Goal: Transaction & Acquisition: Book appointment/travel/reservation

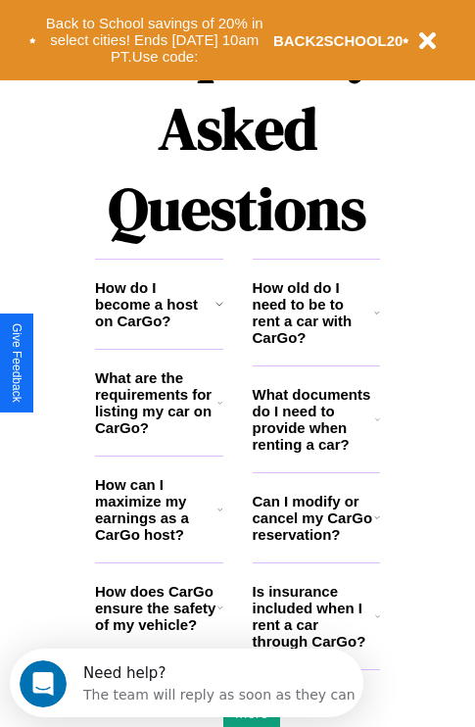
scroll to position [2373, 0]
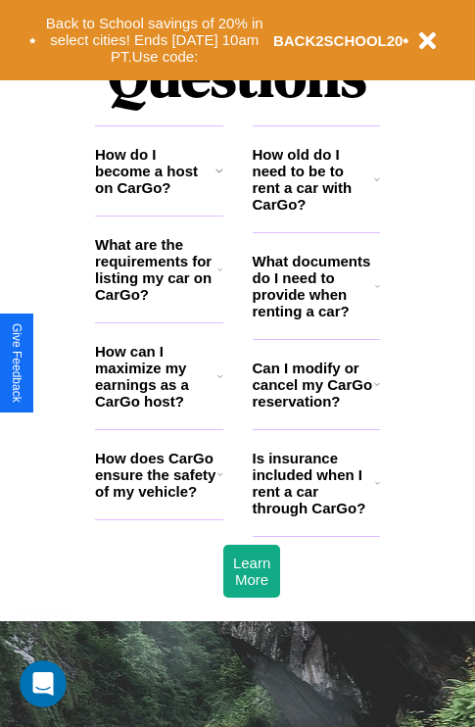
click at [377, 294] on icon at bounding box center [377, 286] width 5 height 16
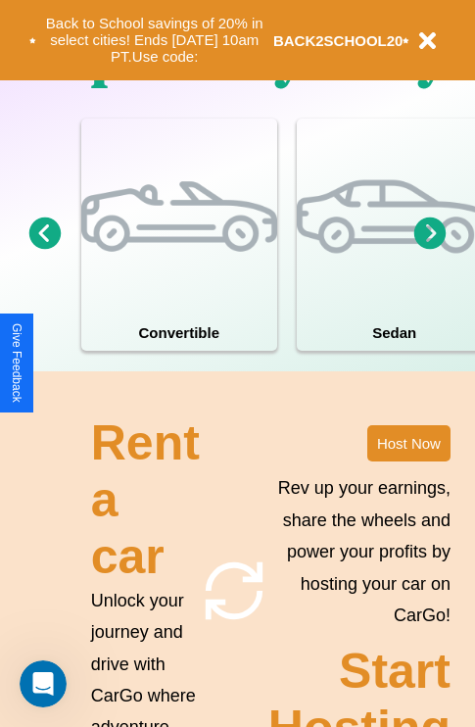
scroll to position [1258, 0]
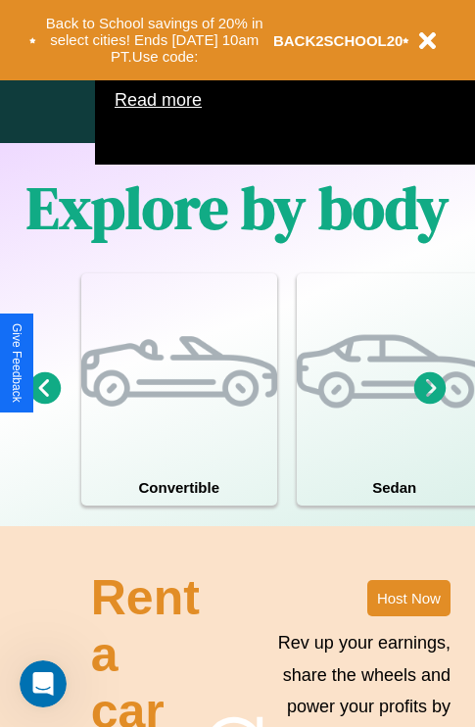
click at [430, 403] on icon at bounding box center [430, 387] width 32 height 32
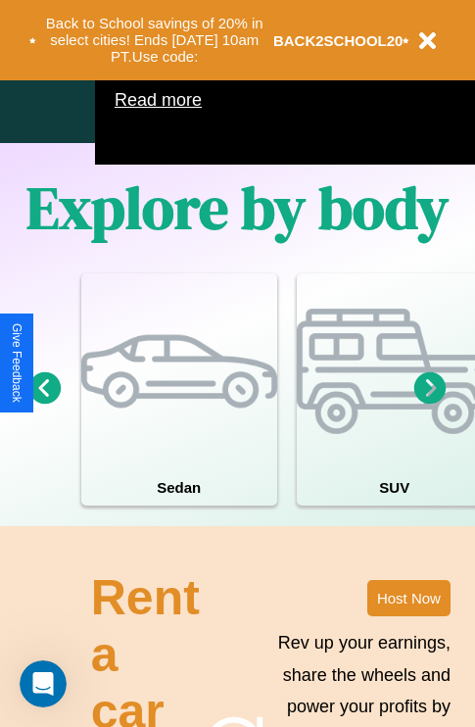
click at [430, 403] on icon at bounding box center [430, 387] width 32 height 32
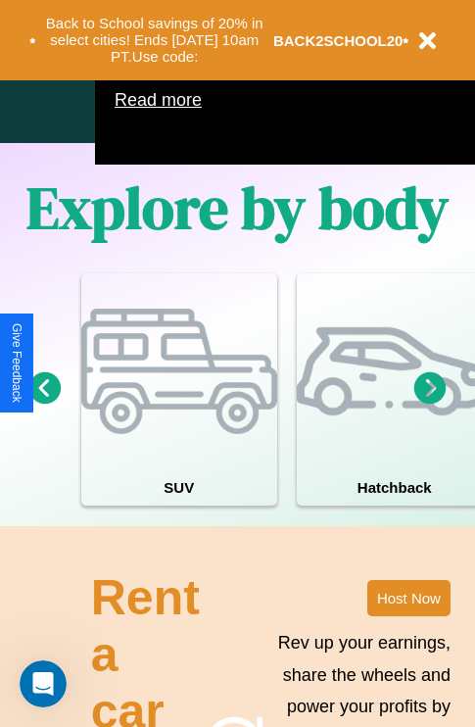
click at [430, 403] on icon at bounding box center [430, 387] width 32 height 32
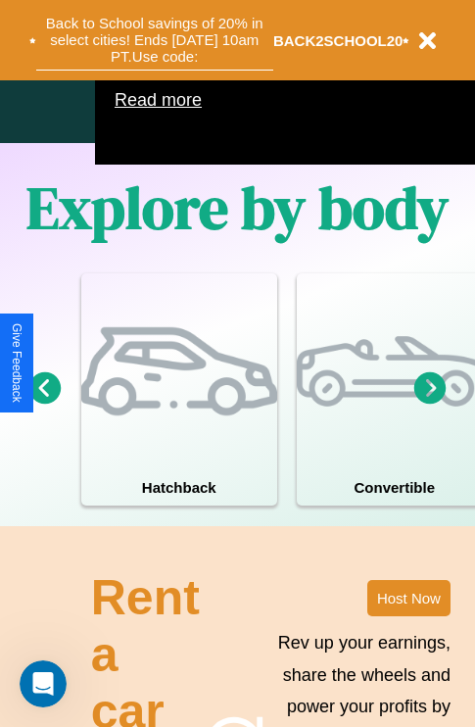
click at [154, 40] on button "Back to School savings of 20% in select cities! Ends 9/1 at 10am PT. Use code:" at bounding box center [154, 40] width 237 height 61
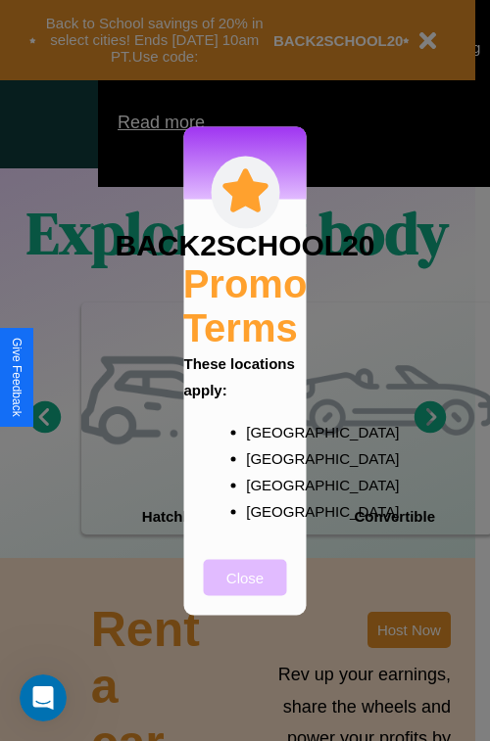
click at [245, 590] on button "Close" at bounding box center [245, 577] width 83 height 36
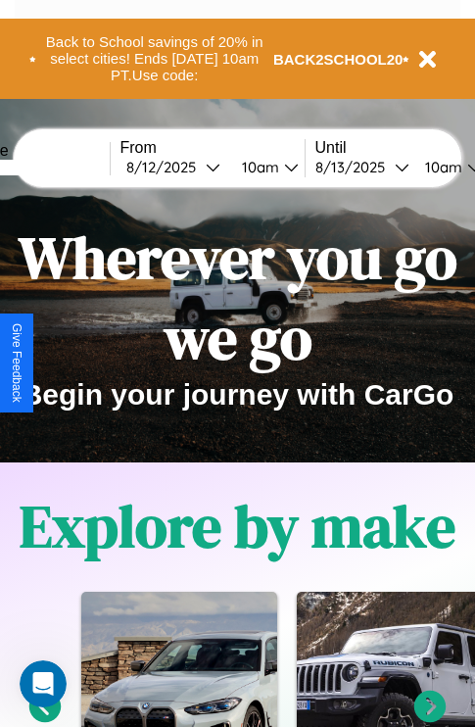
scroll to position [0, 0]
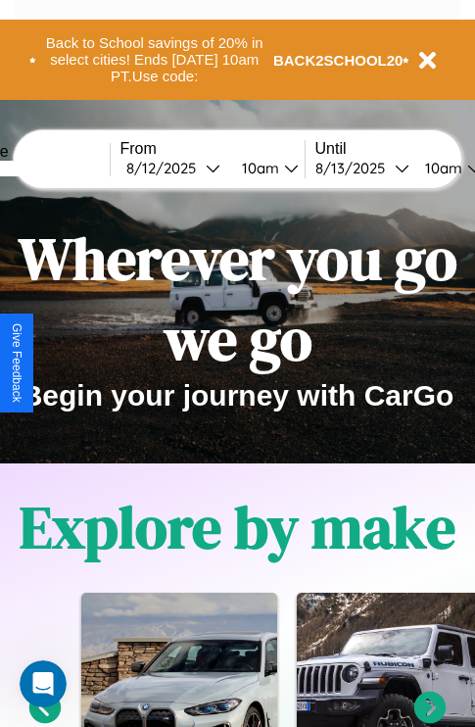
click at [66, 167] on input "text" at bounding box center [36, 169] width 147 height 16
type input "*******"
click at [196, 167] on div "8 / 12 / 2025" at bounding box center [165, 168] width 79 height 19
select select "*"
select select "****"
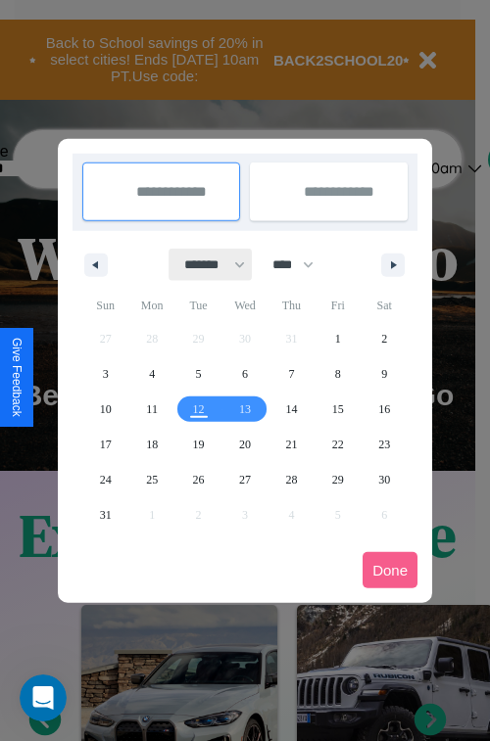
click at [206, 264] on select "******* ******** ***** ***** *** **** **** ****** ********* ******* ******** **…" at bounding box center [210, 265] width 83 height 32
select select "*"
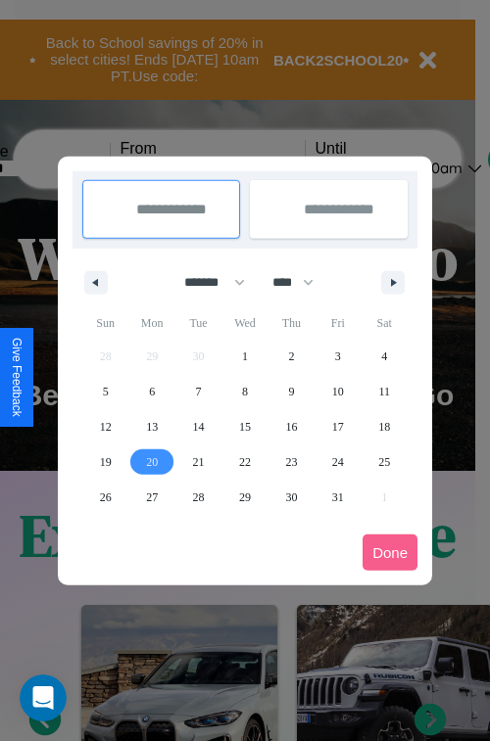
click at [152, 461] on span "20" at bounding box center [152, 462] width 12 height 35
type input "**********"
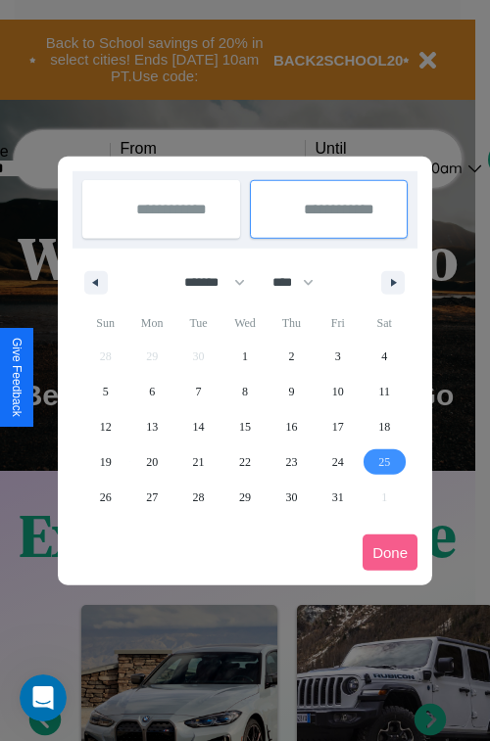
click at [384, 461] on span "25" at bounding box center [384, 462] width 12 height 35
type input "**********"
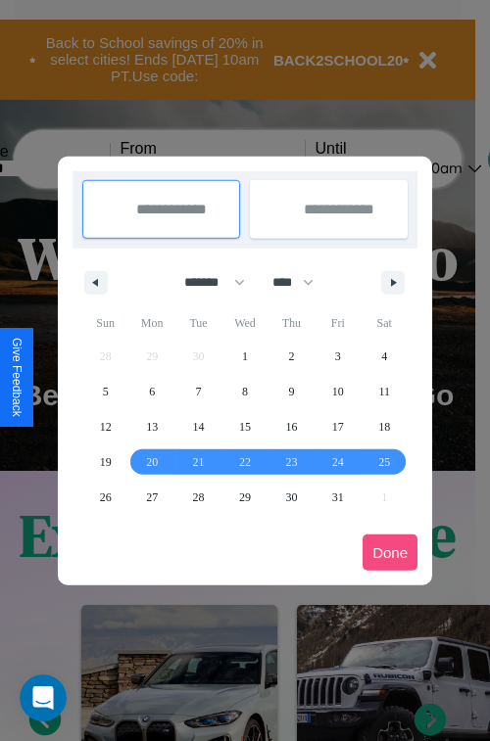
click at [390, 552] on button "Done" at bounding box center [389, 553] width 55 height 36
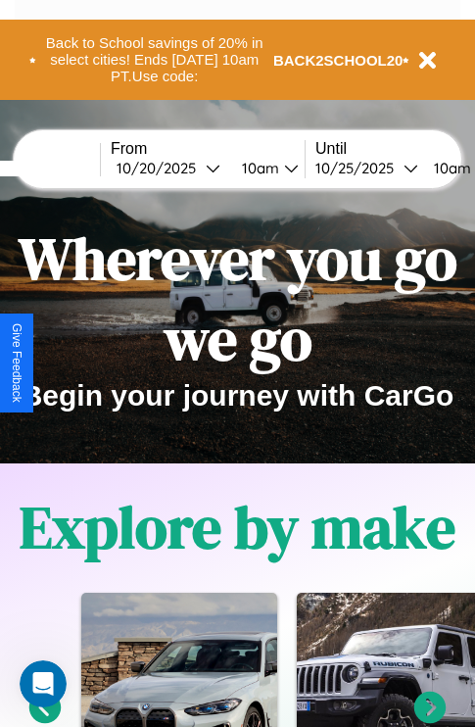
click at [282, 167] on div "10am" at bounding box center [258, 168] width 52 height 19
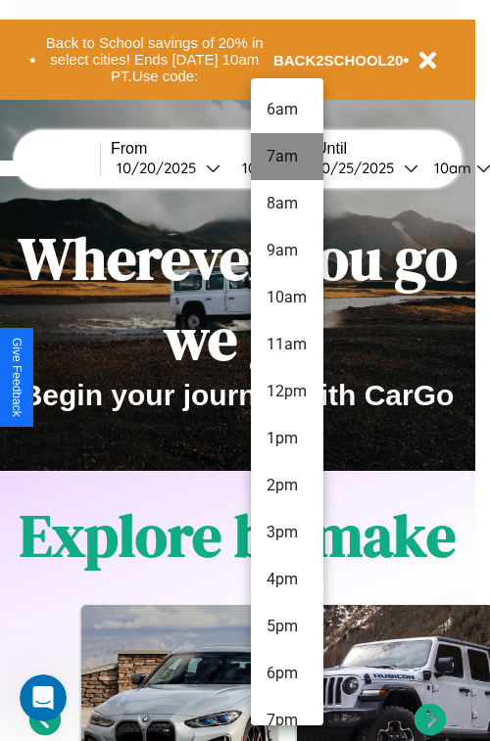
click at [286, 157] on li "7am" at bounding box center [287, 156] width 72 height 47
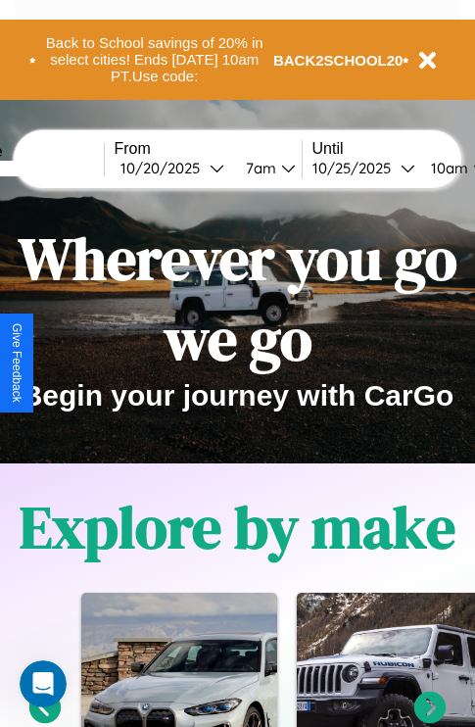
scroll to position [0, 78]
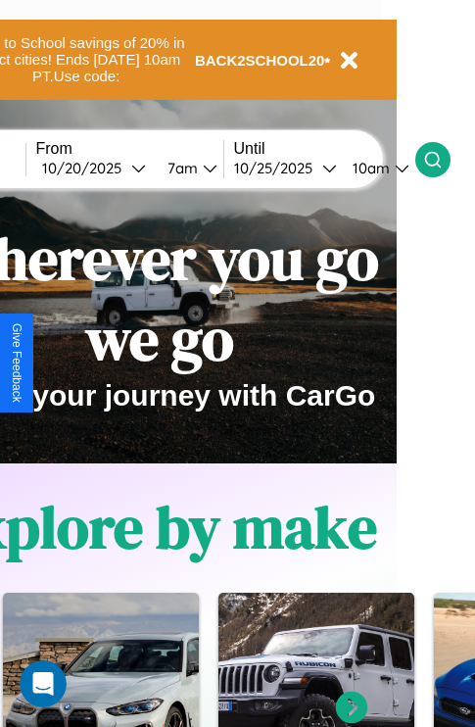
click at [443, 159] on icon at bounding box center [433, 160] width 20 height 20
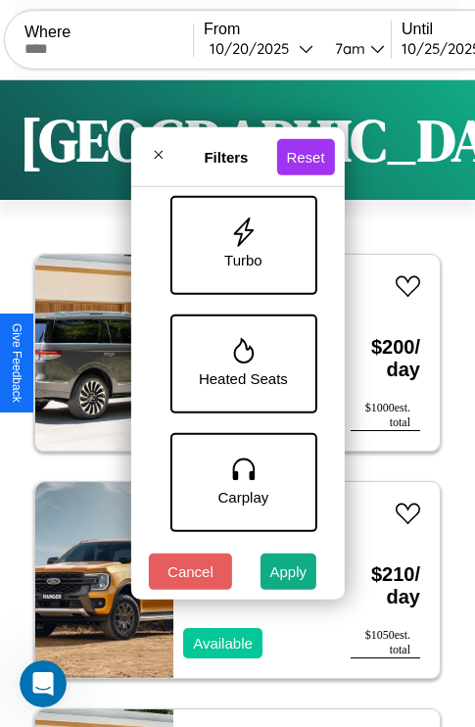
scroll to position [993, 0]
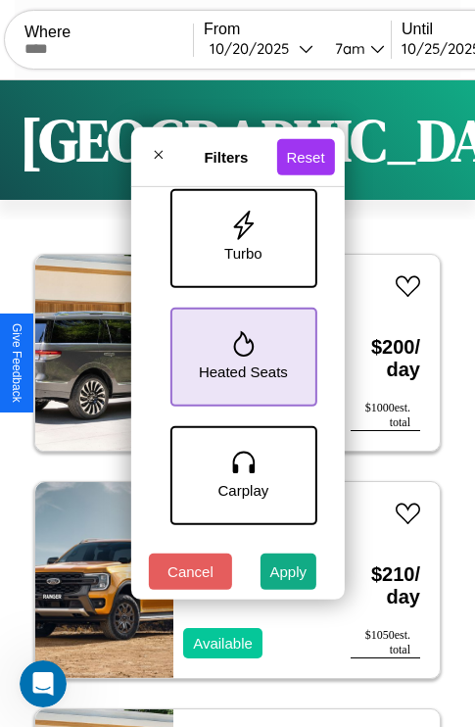
click at [240, 353] on icon at bounding box center [243, 343] width 21 height 25
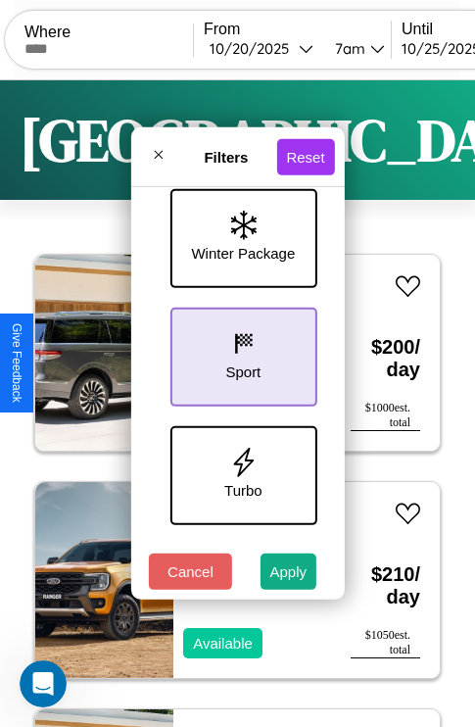
click at [240, 353] on icon at bounding box center [242, 343] width 29 height 29
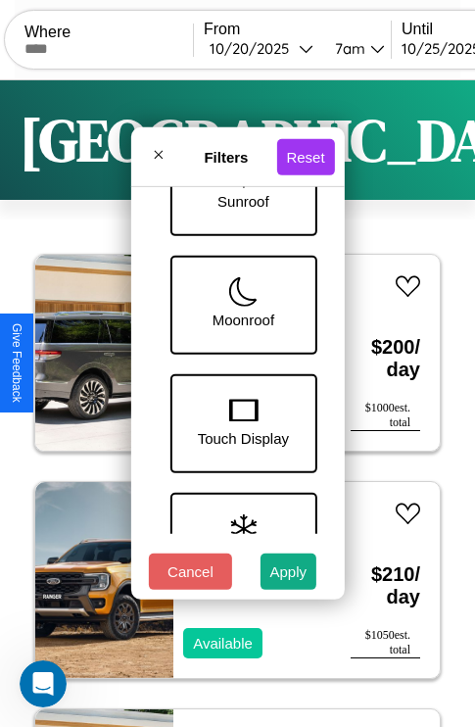
scroll to position [401, 0]
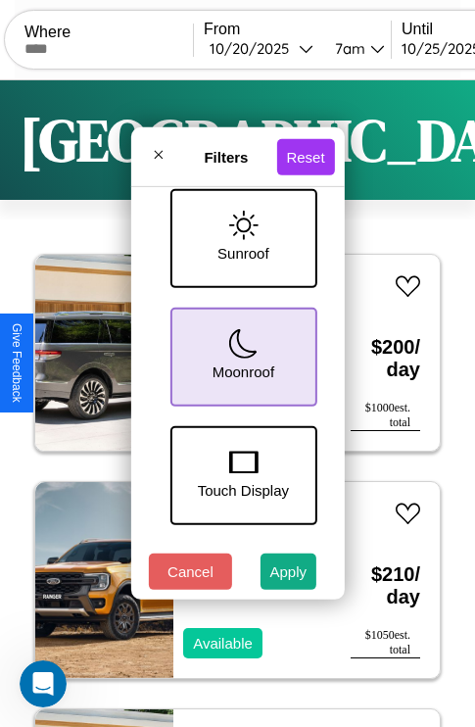
click at [240, 353] on icon at bounding box center [242, 343] width 29 height 29
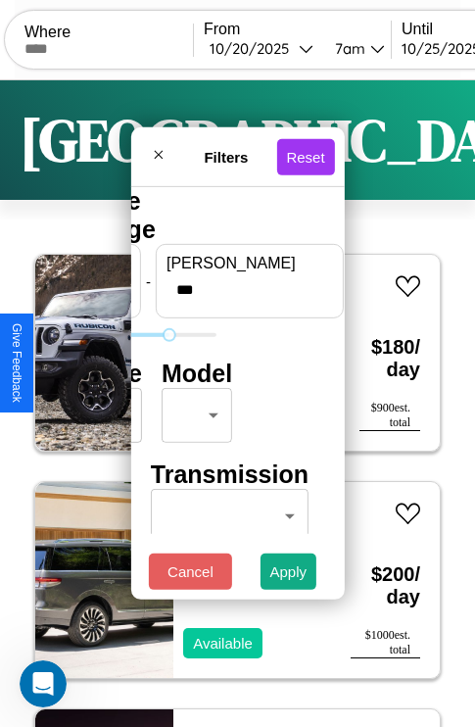
type input "***"
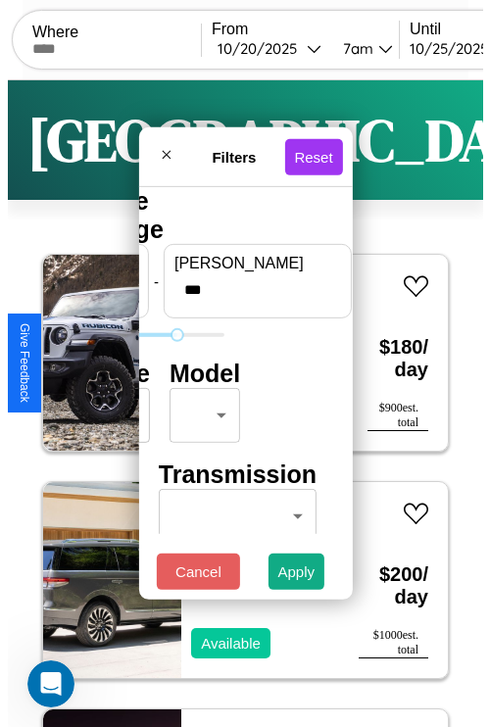
scroll to position [0, 0]
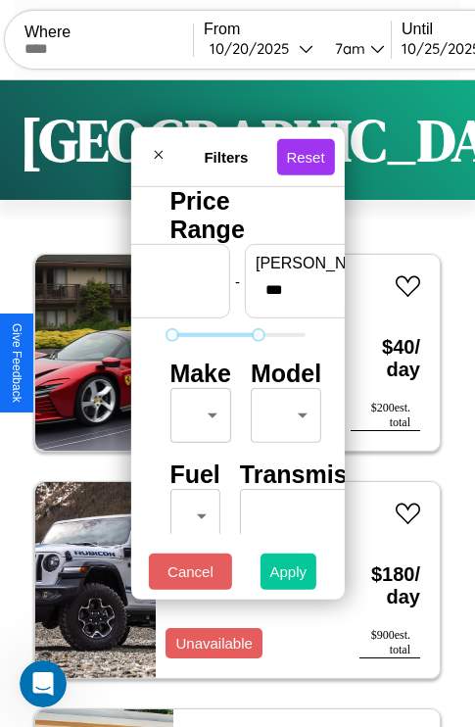
type input "*"
click at [289, 576] on button "Apply" at bounding box center [288, 571] width 57 height 36
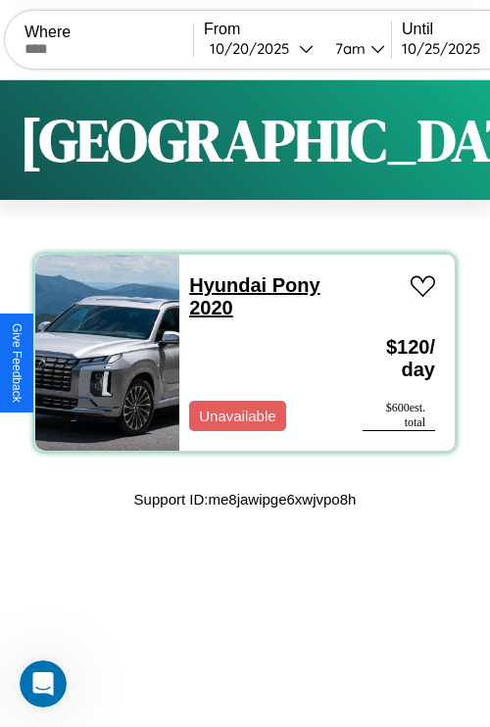
click at [221, 285] on link "Hyundai Pony 2020" at bounding box center [254, 296] width 130 height 44
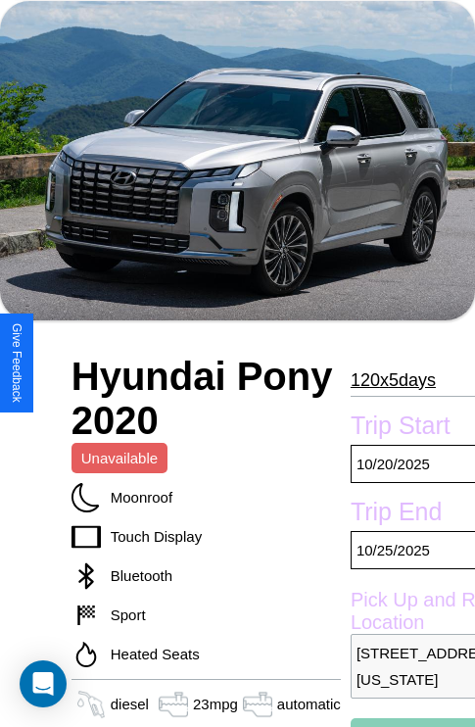
scroll to position [95, 0]
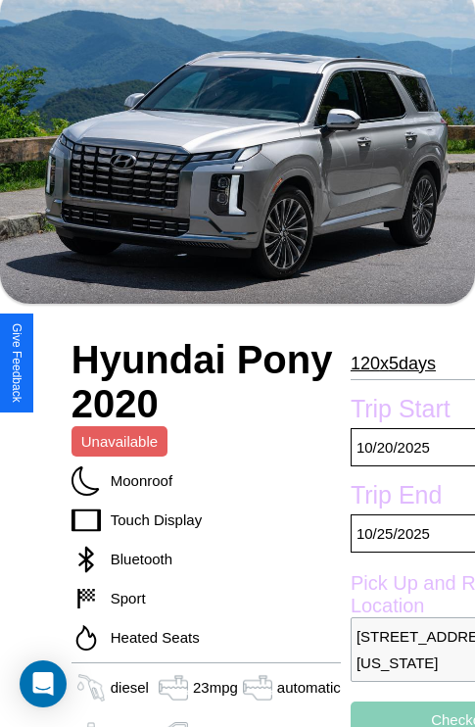
click at [387, 362] on p "120 x 5 days" at bounding box center [393, 363] width 85 height 31
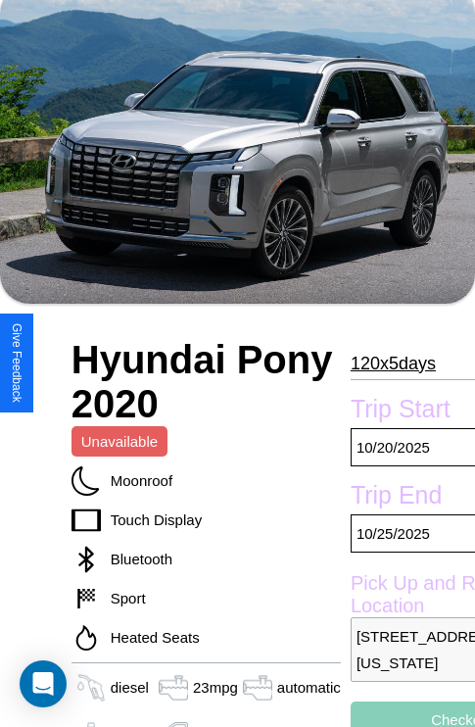
click at [387, 362] on p "120 x 5 days" at bounding box center [393, 363] width 85 height 31
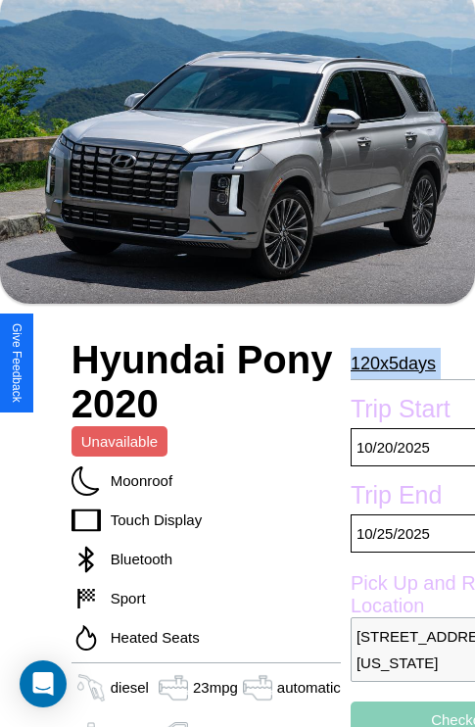
click at [387, 362] on p "120 x 5 days" at bounding box center [393, 363] width 85 height 31
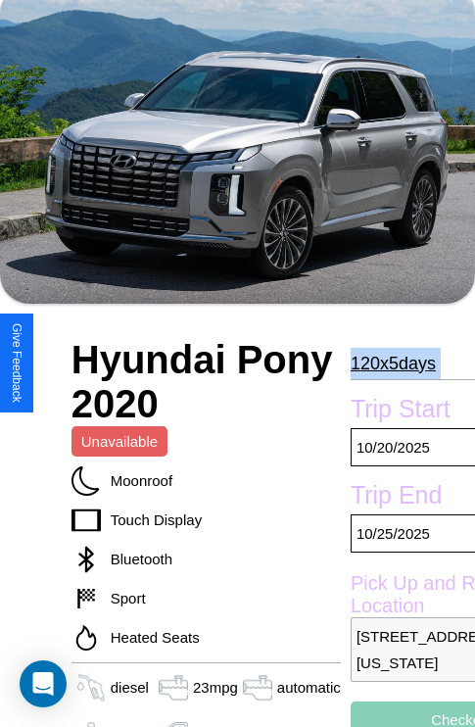
click at [387, 362] on p "120 x 5 days" at bounding box center [393, 363] width 85 height 31
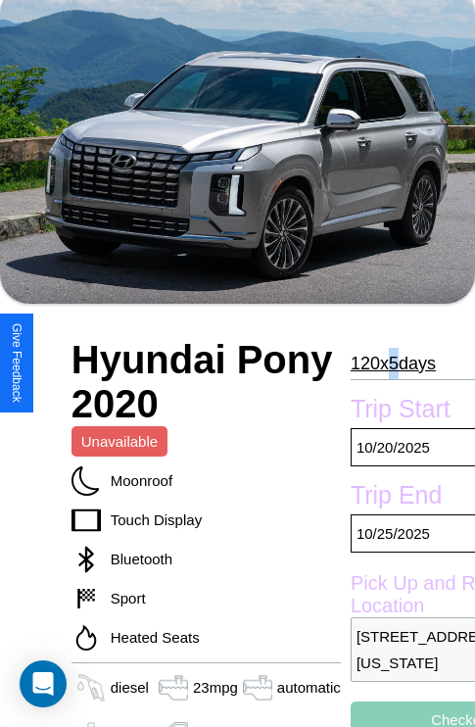
click at [387, 362] on p "120 x 5 days" at bounding box center [393, 363] width 85 height 31
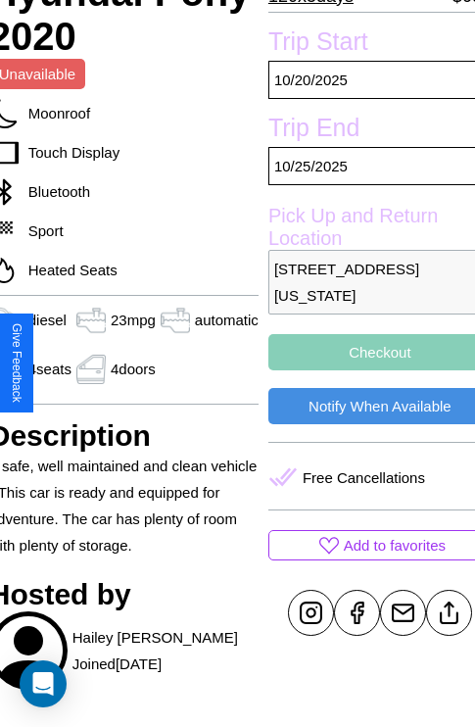
scroll to position [478, 86]
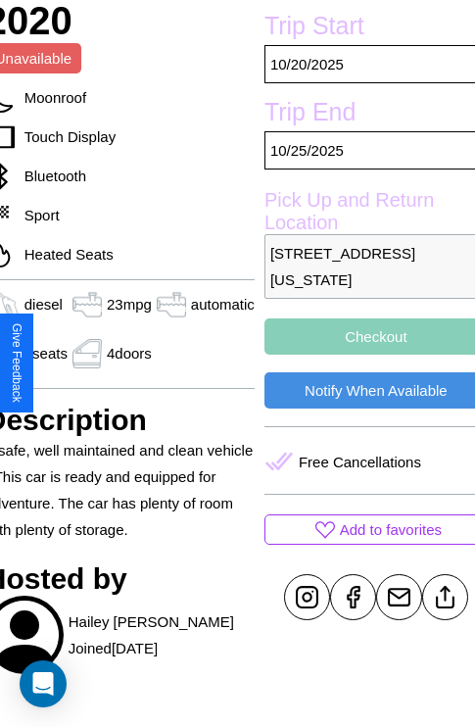
click at [362, 354] on button "Checkout" at bounding box center [375, 336] width 223 height 36
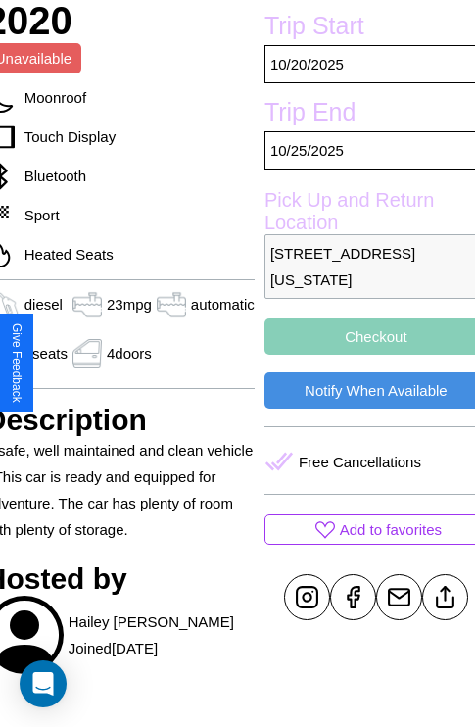
click at [362, 354] on button "Checkout" at bounding box center [375, 336] width 223 height 36
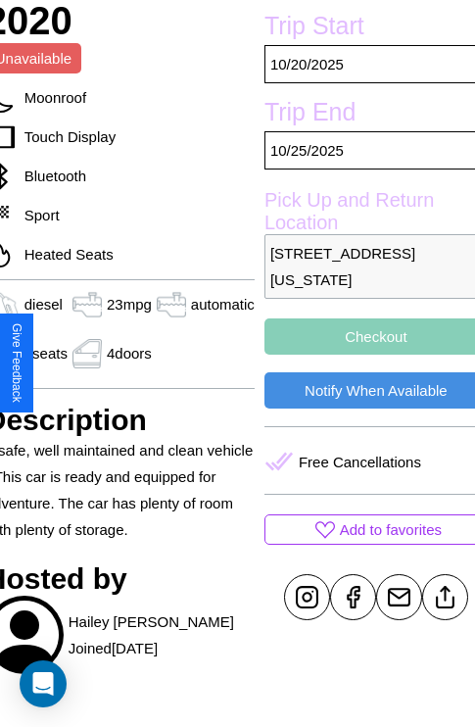
click at [362, 354] on button "Checkout" at bounding box center [375, 336] width 223 height 36
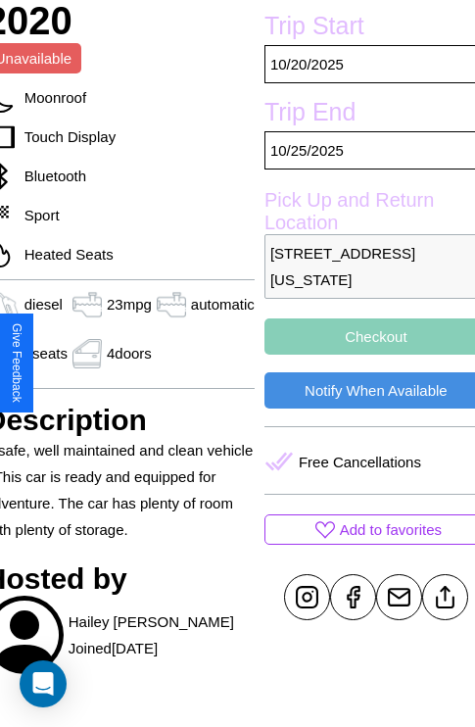
click at [362, 354] on button "Checkout" at bounding box center [375, 336] width 223 height 36
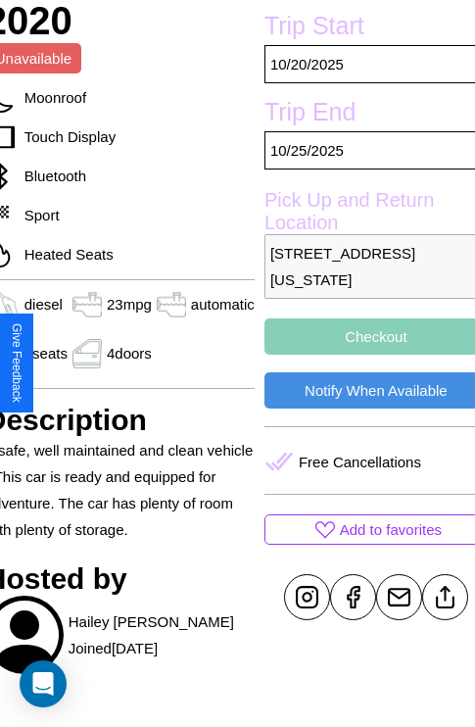
click at [362, 354] on button "Checkout" at bounding box center [375, 336] width 223 height 36
